Goal: Information Seeking & Learning: Learn about a topic

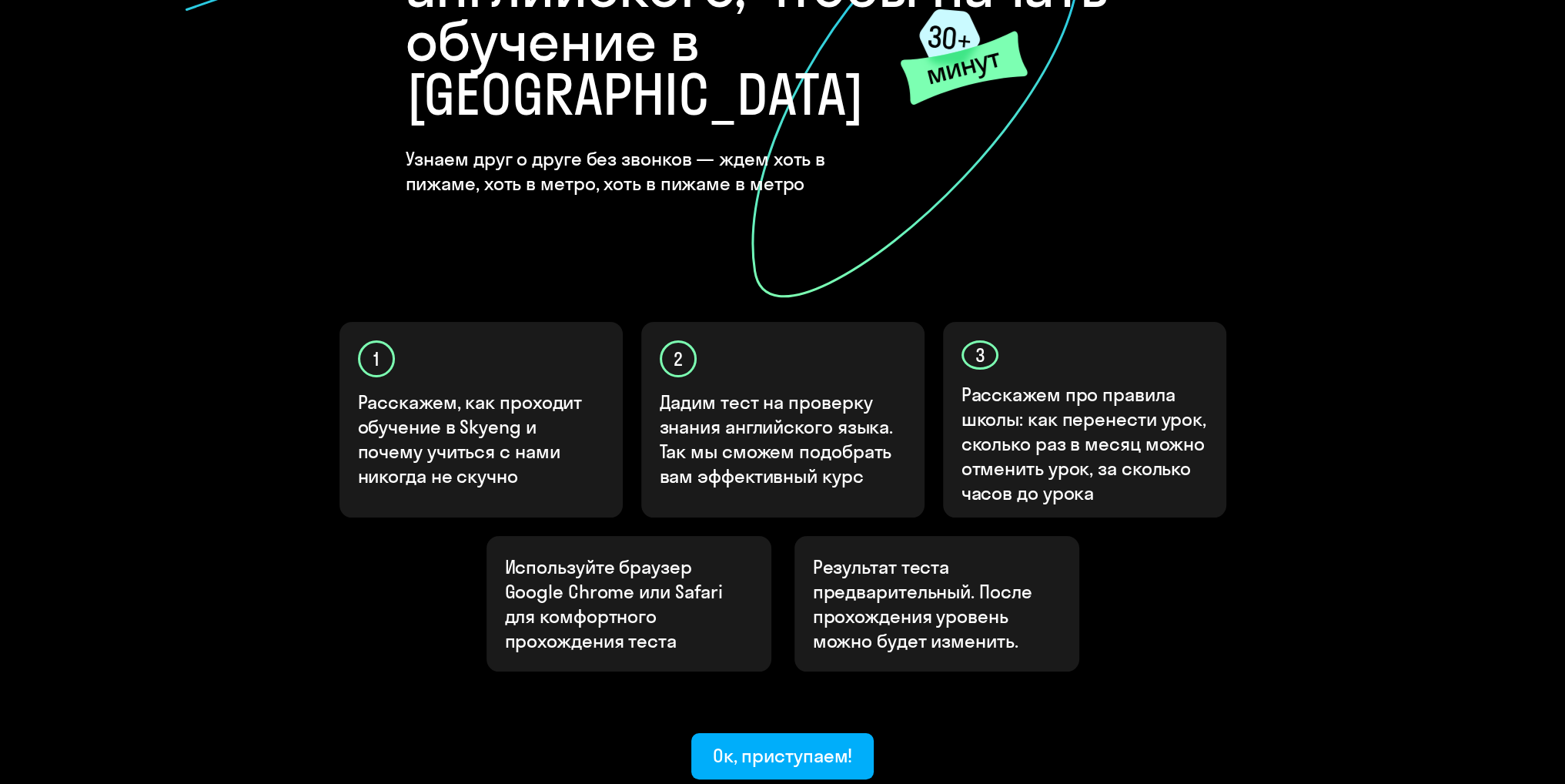
scroll to position [328, 0]
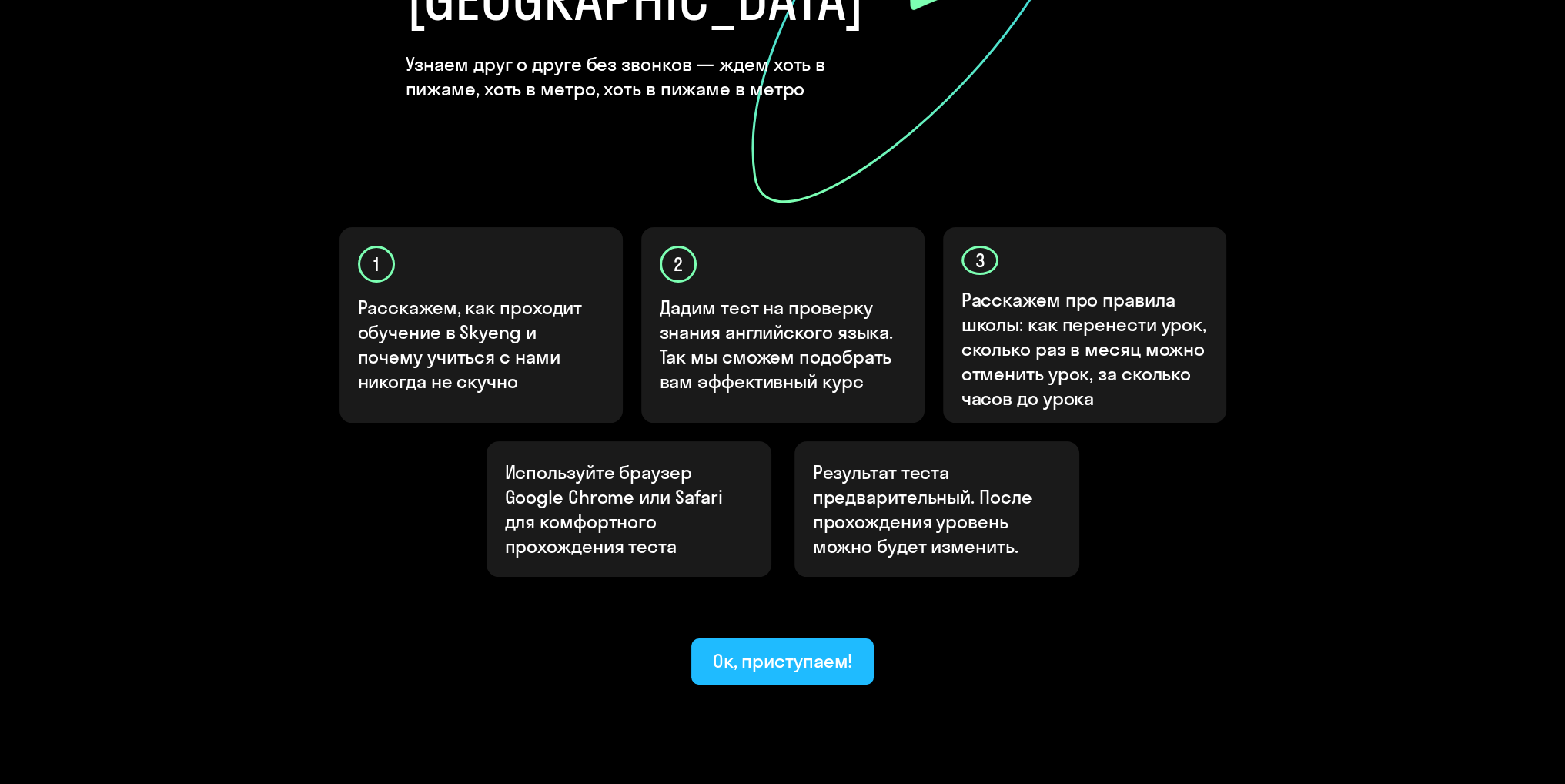
click at [761, 649] on div "Ок, приступаем!" at bounding box center [782, 660] width 140 height 24
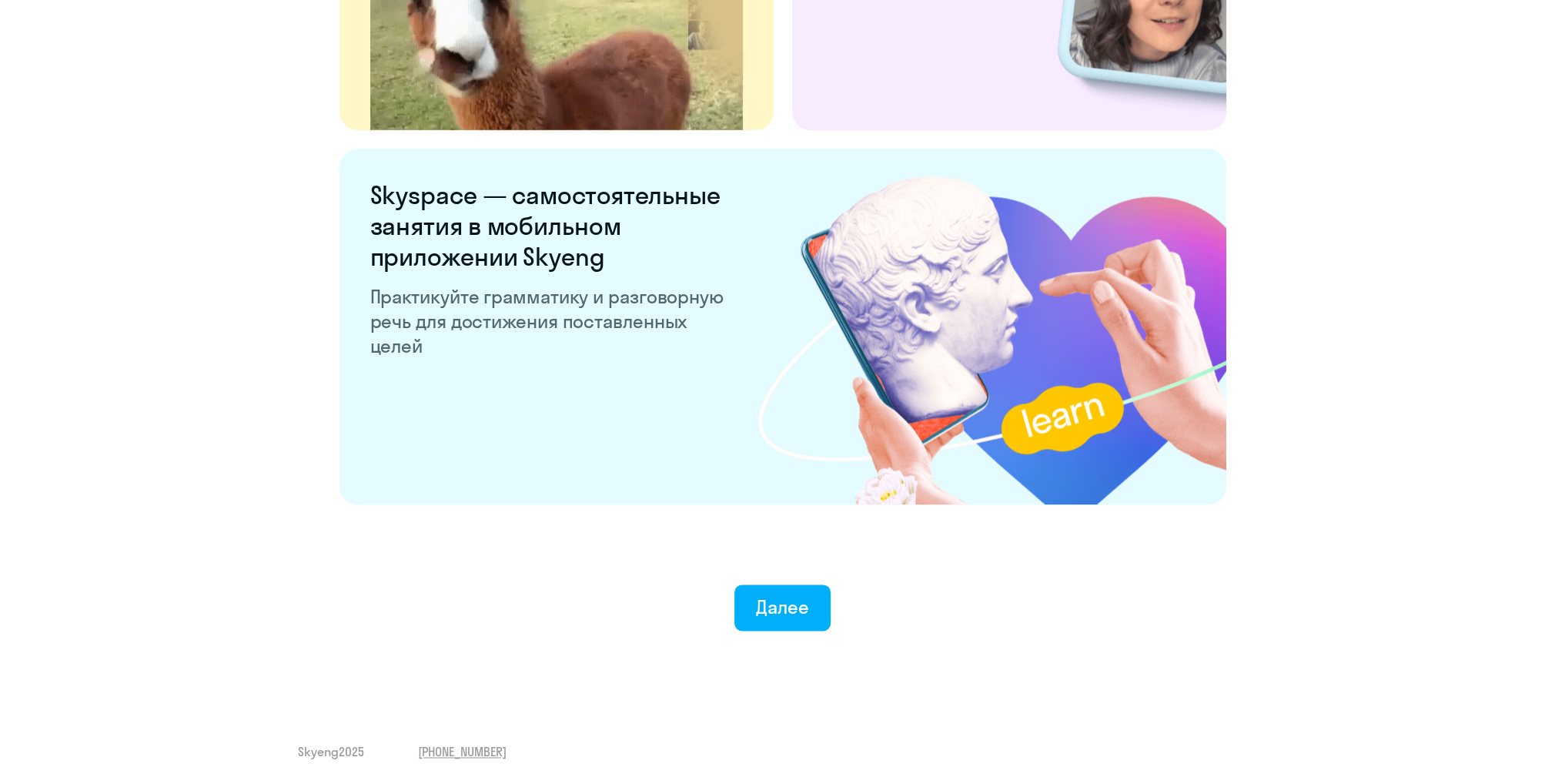
scroll to position [2784, 0]
